Goal: Information Seeking & Learning: Understand process/instructions

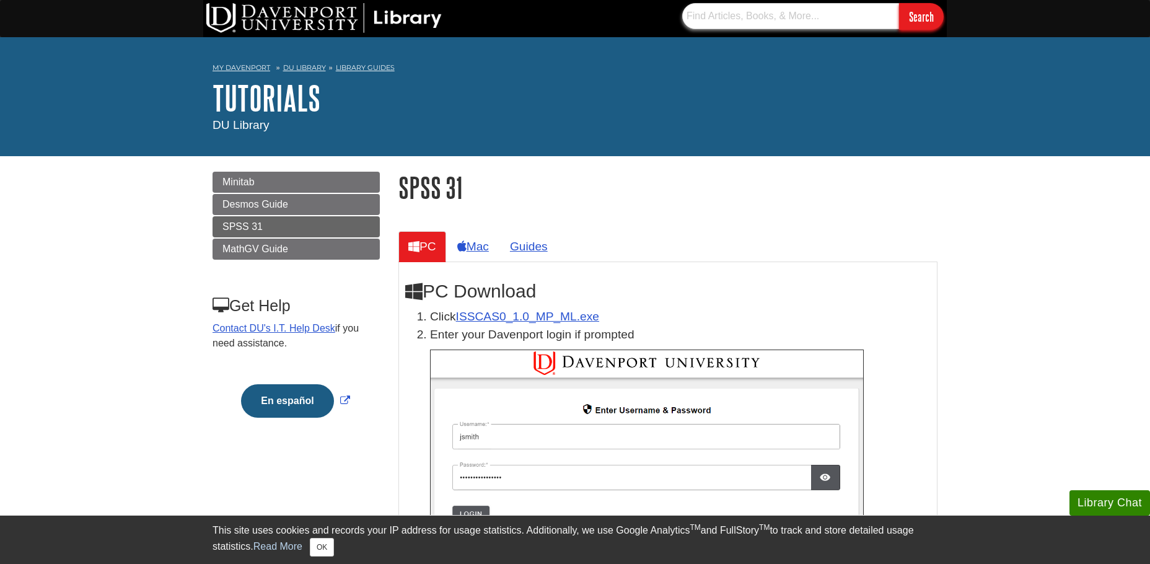
click at [752, 14] on input "text" at bounding box center [790, 16] width 217 height 26
click at [695, 135] on div "My [PERSON_NAME] DU Library Library Guides Tutorials SPSS 31 Search this Guide …" at bounding box center [575, 96] width 1150 height 119
click at [519, 315] on link "ISSCAS0_1.0_MP_ML.exe" at bounding box center [527, 316] width 143 height 13
click at [297, 325] on link "Contact DU's I.T. Help Desk" at bounding box center [274, 328] width 123 height 11
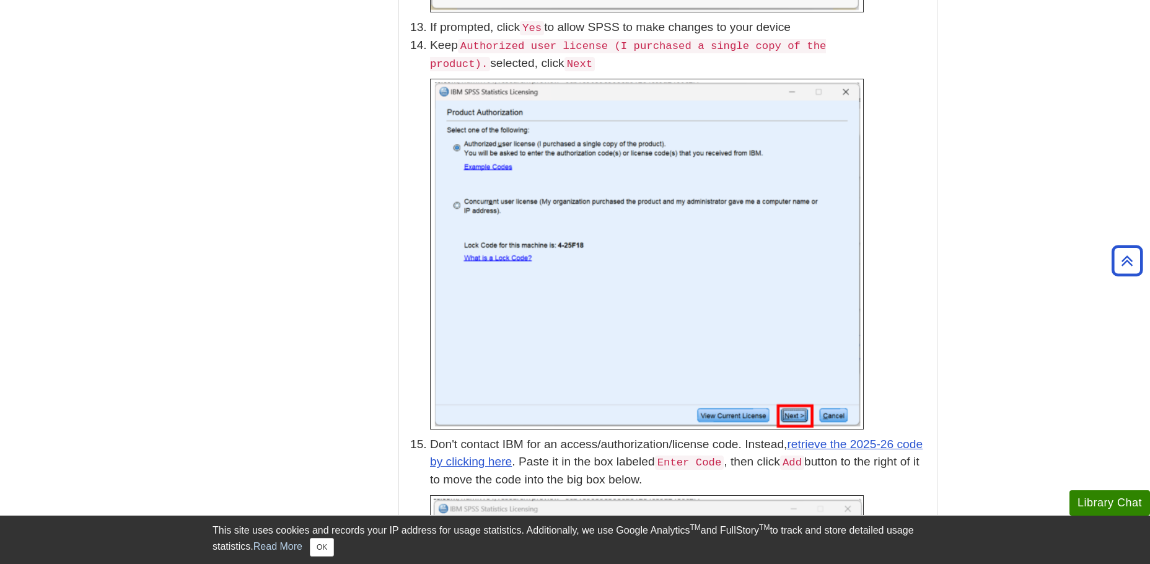
scroll to position [3036, 0]
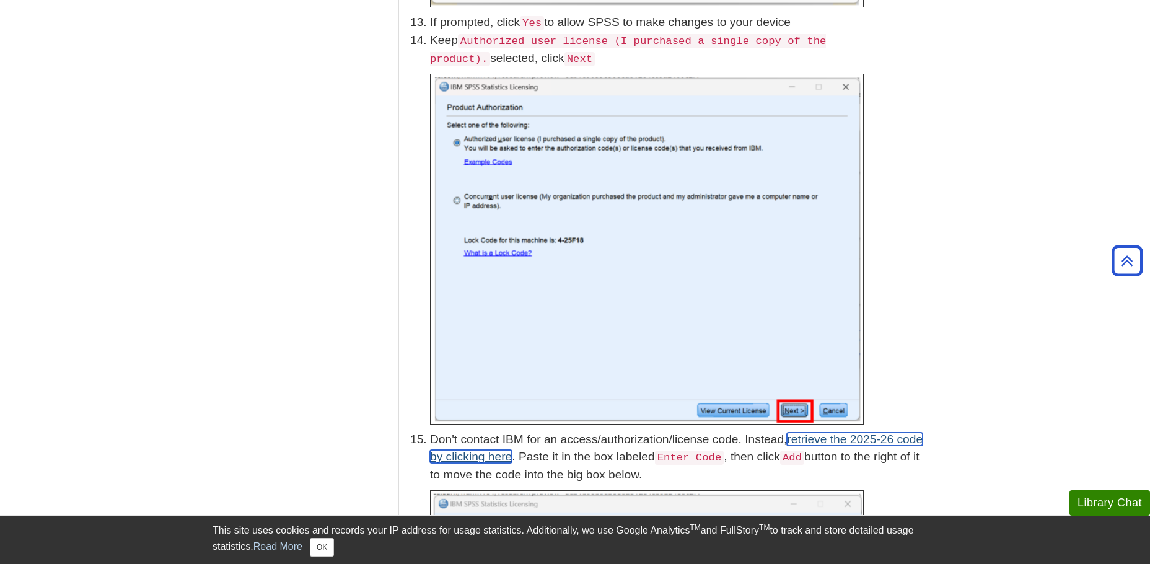
click at [846, 433] on link "retrieve the 2025-26 code by clicking here" at bounding box center [676, 448] width 493 height 31
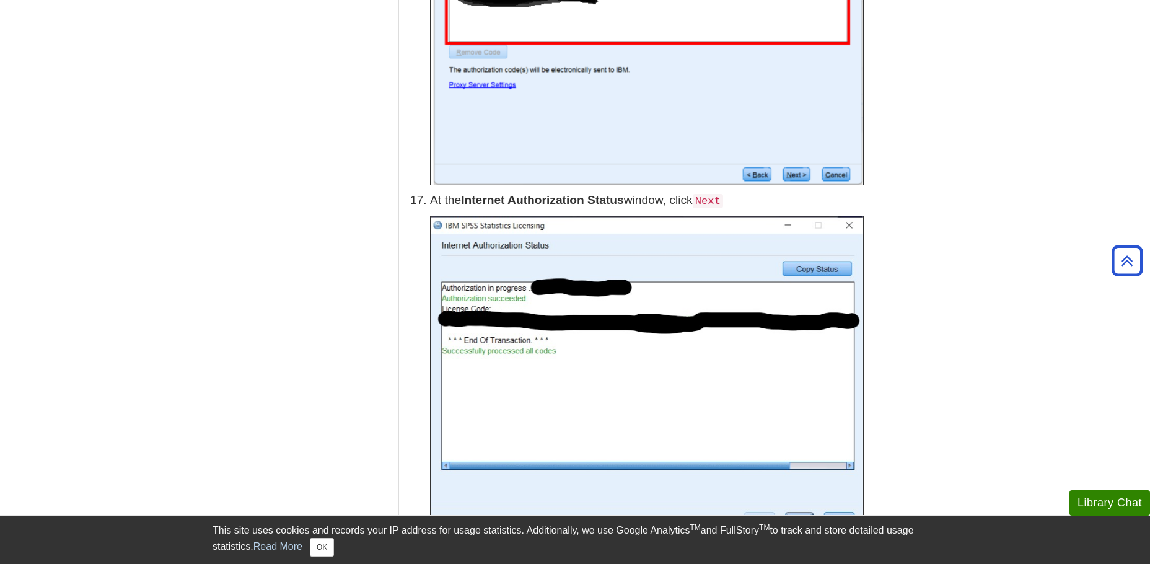
scroll to position [4090, 0]
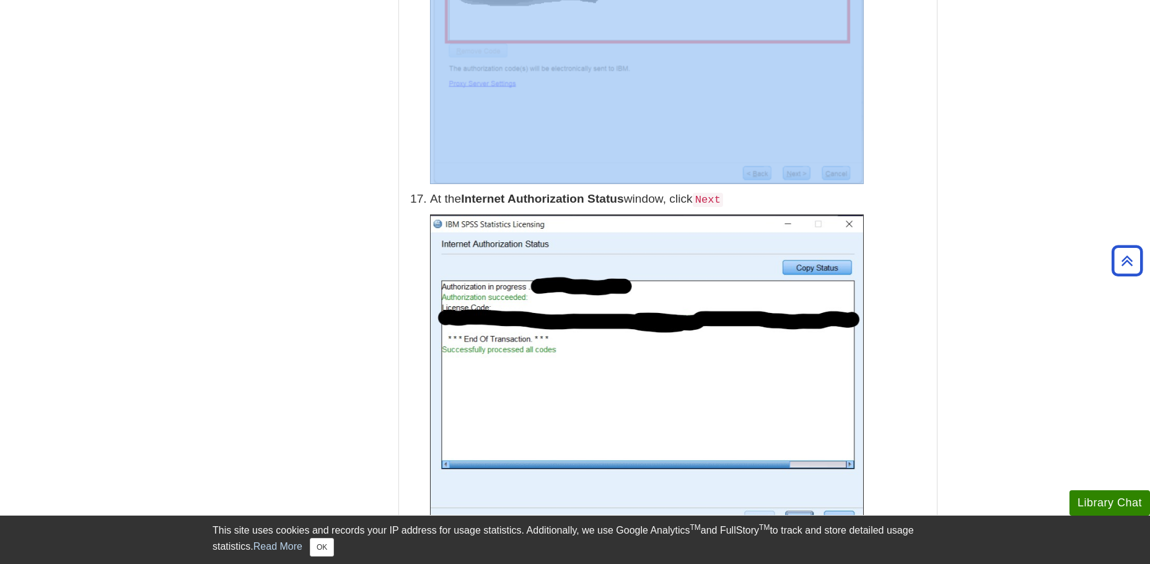
drag, startPoint x: 395, startPoint y: 35, endPoint x: 415, endPoint y: 87, distance: 54.9
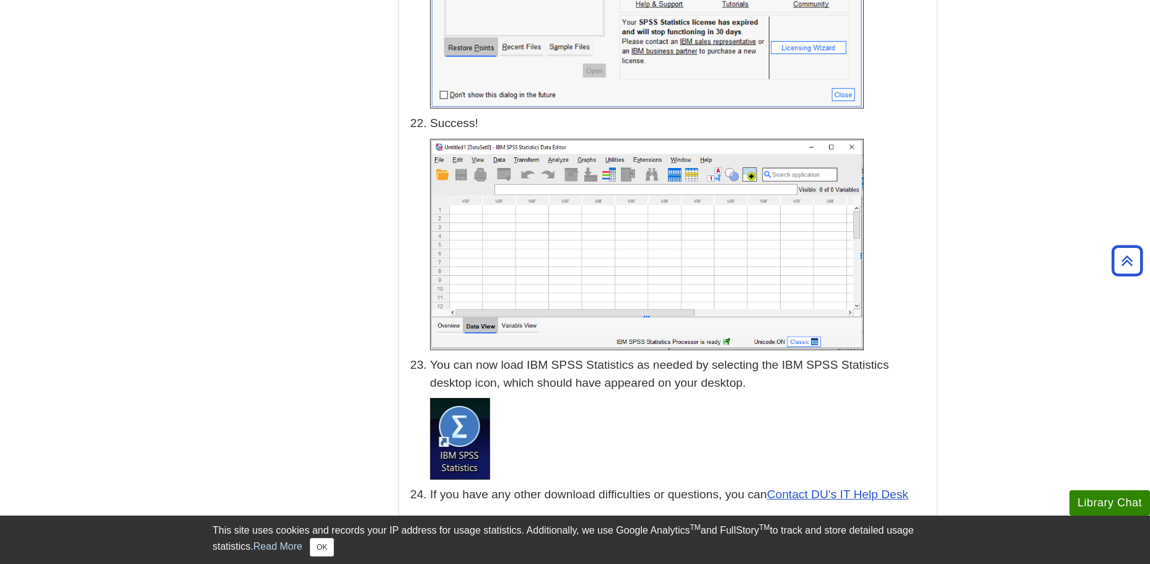
scroll to position [6011, 0]
